Goal: Navigation & Orientation: Find specific page/section

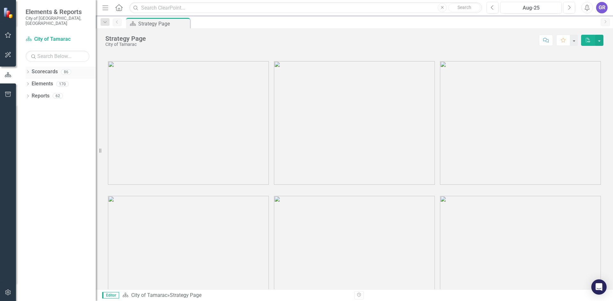
click at [28, 71] on icon "Dropdown" at bounding box center [28, 73] width 4 height 4
click at [31, 82] on icon "Dropdown" at bounding box center [31, 84] width 5 height 4
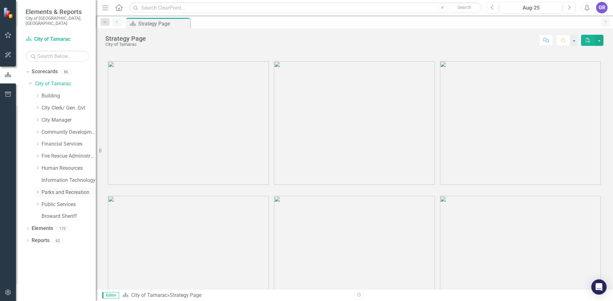
click at [57, 189] on link "Parks and Recreation" at bounding box center [68, 192] width 54 height 7
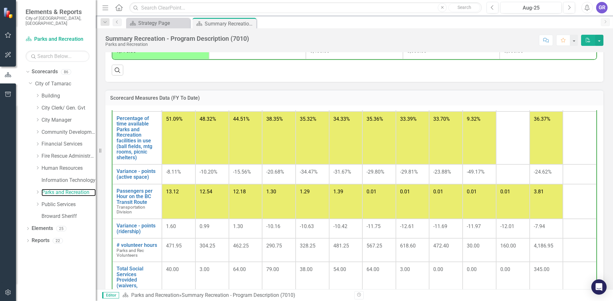
scroll to position [106, 0]
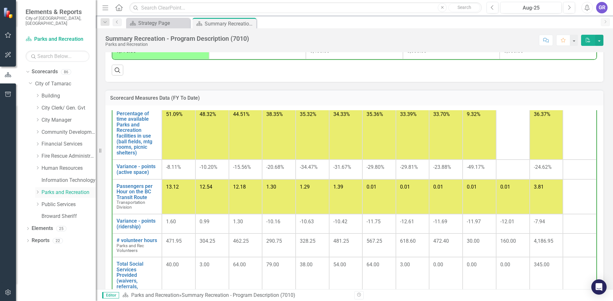
click at [38, 190] on icon "Dropdown" at bounding box center [37, 192] width 5 height 4
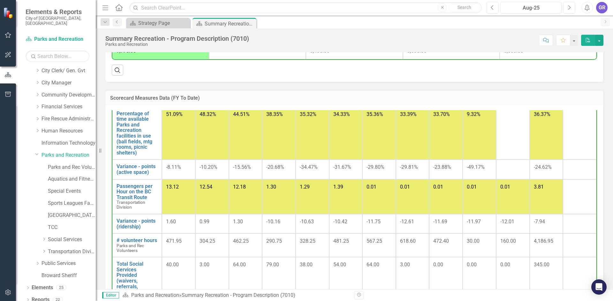
scroll to position [38, 0]
click at [44, 237] on icon "Dropdown" at bounding box center [43, 239] width 5 height 4
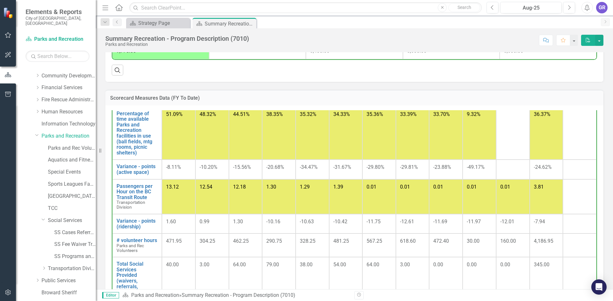
scroll to position [74, 0]
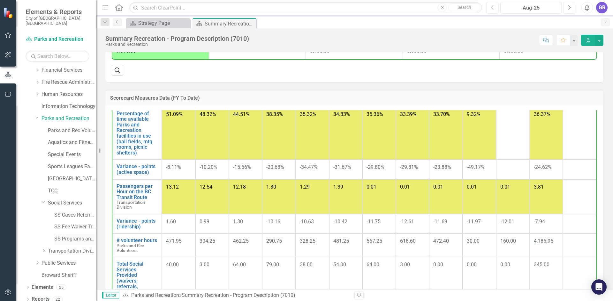
click at [71, 236] on link "SS Programs and Volunteers" at bounding box center [74, 239] width 41 height 7
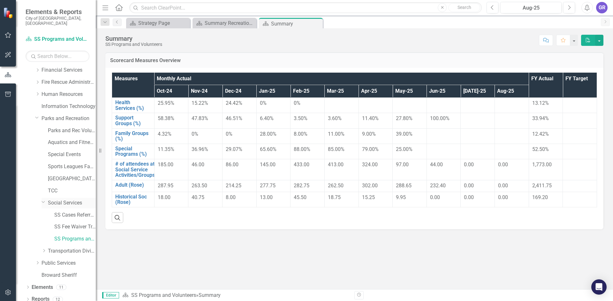
click at [70, 200] on link "Social Services" at bounding box center [72, 203] width 48 height 7
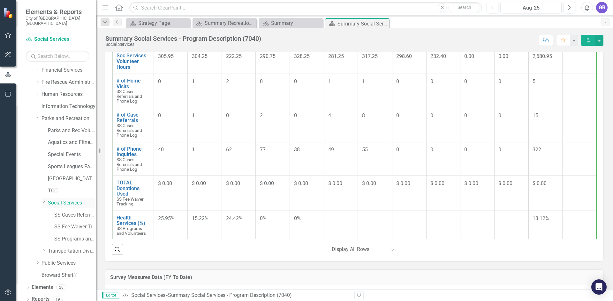
click at [78, 200] on link "Social Services" at bounding box center [72, 203] width 48 height 7
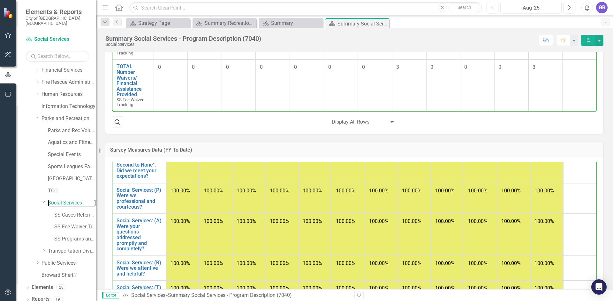
scroll to position [81, 0]
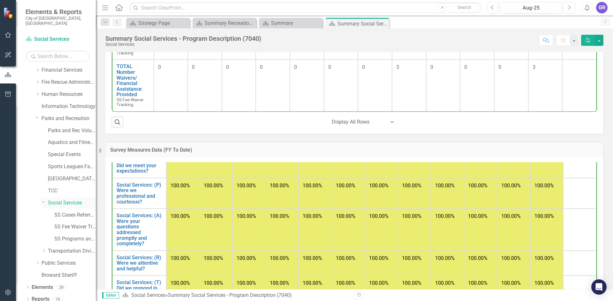
click at [66, 200] on link "Social Services" at bounding box center [72, 203] width 48 height 7
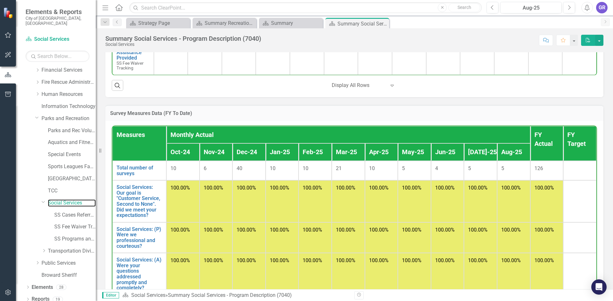
scroll to position [721, 0]
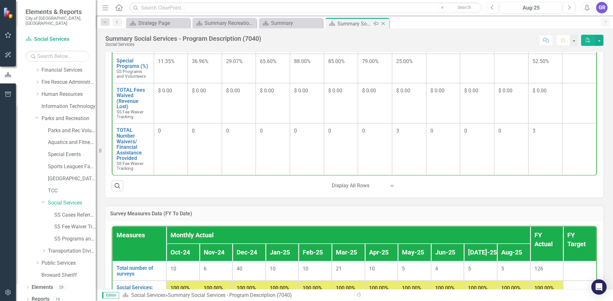
click at [385, 23] on icon "Close" at bounding box center [383, 23] width 6 height 5
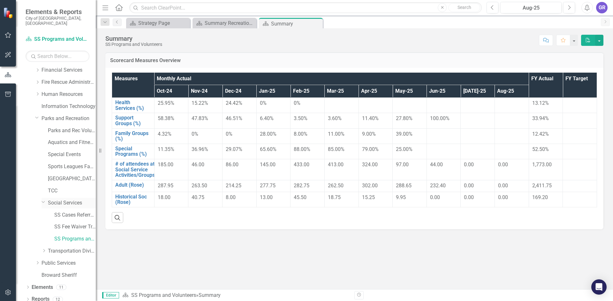
click at [67, 200] on link "Social Services" at bounding box center [72, 203] width 48 height 7
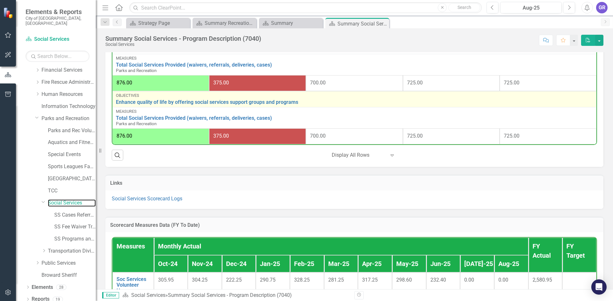
scroll to position [447, 0]
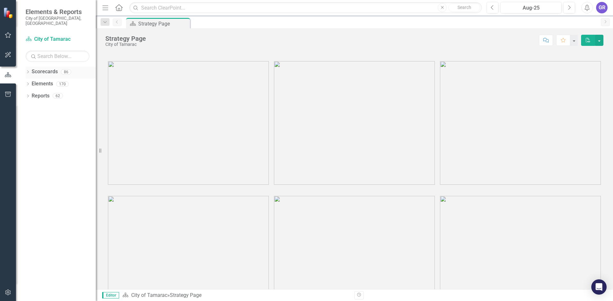
click at [29, 71] on icon "Dropdown" at bounding box center [28, 73] width 4 height 4
click at [32, 82] on icon "Dropdown" at bounding box center [31, 84] width 5 height 4
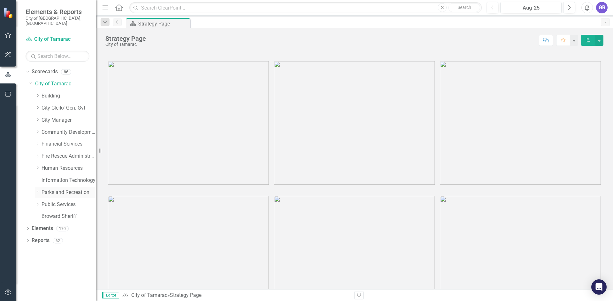
click at [38, 190] on icon "Dropdown" at bounding box center [37, 192] width 5 height 4
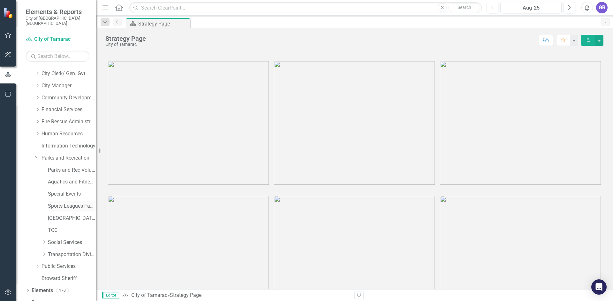
scroll to position [38, 0]
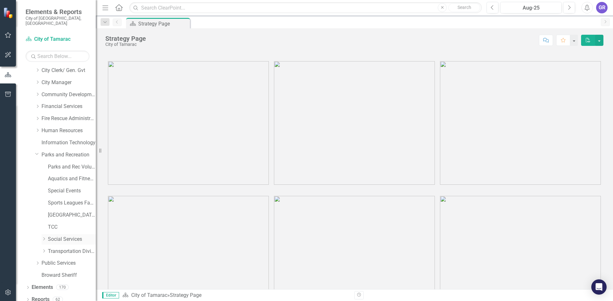
click at [59, 236] on link "Social Services" at bounding box center [72, 239] width 48 height 7
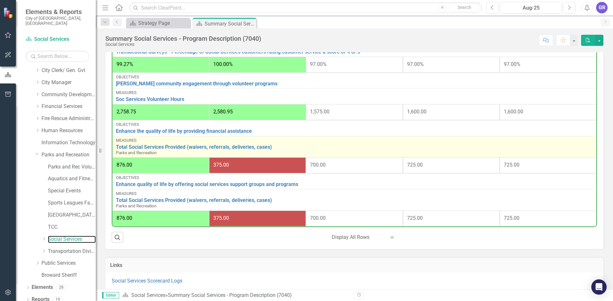
scroll to position [383, 0]
